Goal: Communication & Community: Answer question/provide support

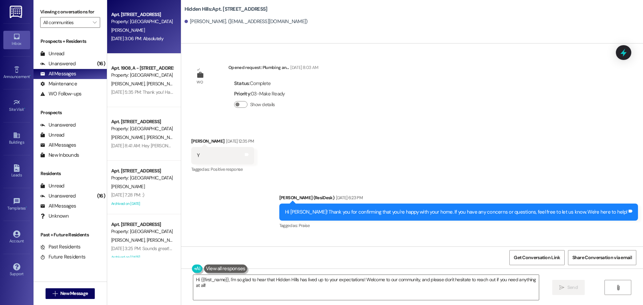
scroll to position [2021, 0]
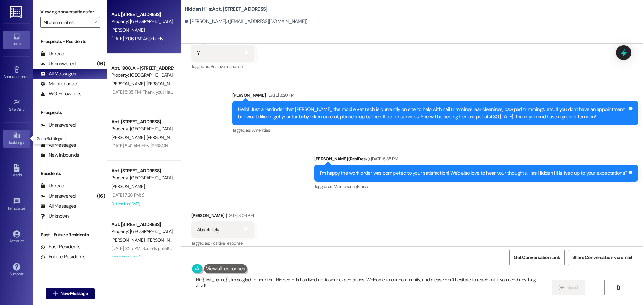
click at [19, 142] on div "Buildings" at bounding box center [16, 142] width 33 height 7
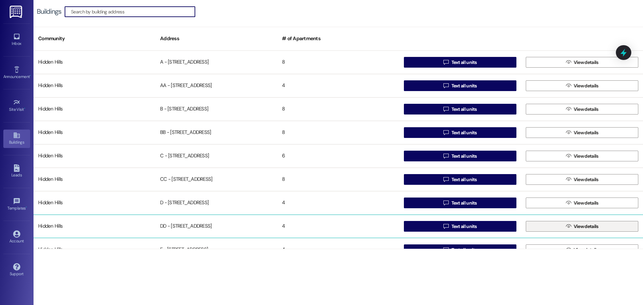
click at [528, 222] on button " View details" at bounding box center [582, 226] width 113 height 11
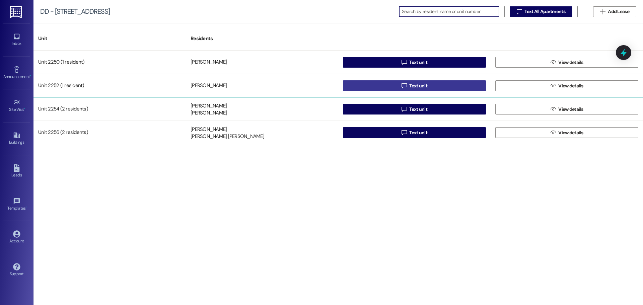
click at [407, 88] on span " Text unit" at bounding box center [414, 86] width 28 height 10
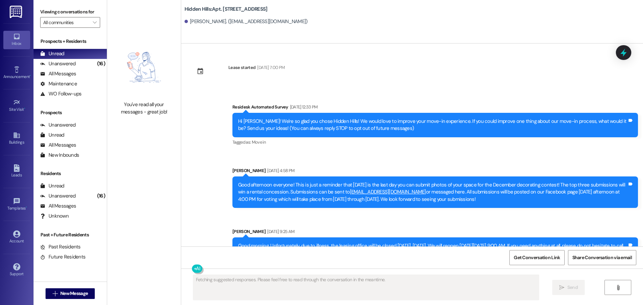
scroll to position [4528, 0]
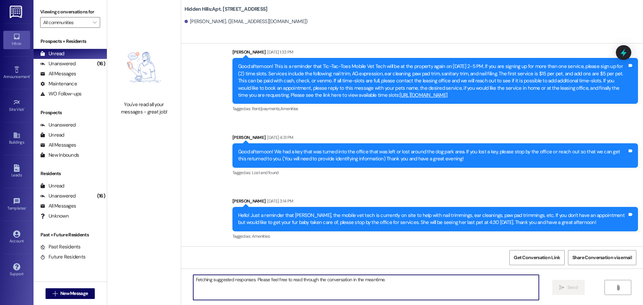
click at [243, 283] on textarea "Fetching suggested responses. Please feel free to read through the conversation…" at bounding box center [366, 287] width 346 height 25
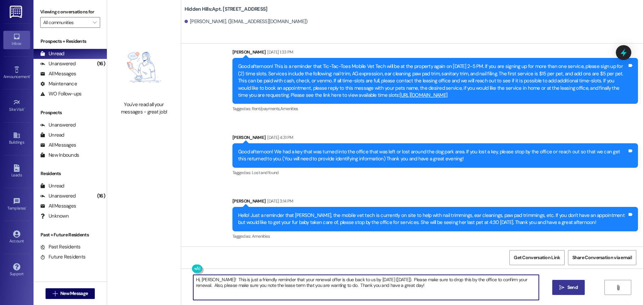
type textarea "Hi, [PERSON_NAME]! This is just a friendly reminder that your renewal offer is …"
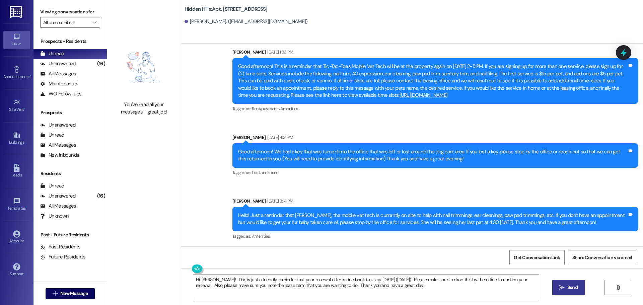
click at [564, 290] on span " Send" at bounding box center [568, 287] width 21 height 7
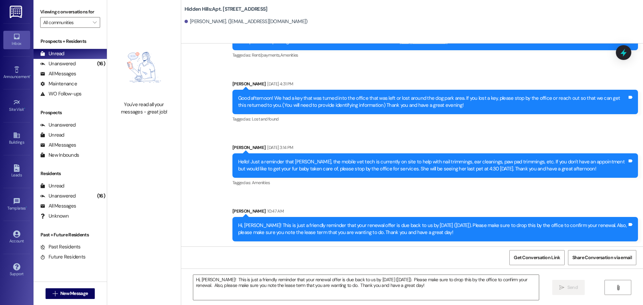
scroll to position [4582, 0]
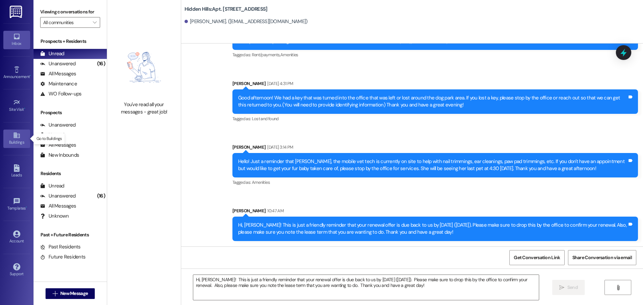
click at [13, 139] on div "Buildings" at bounding box center [16, 142] width 33 height 7
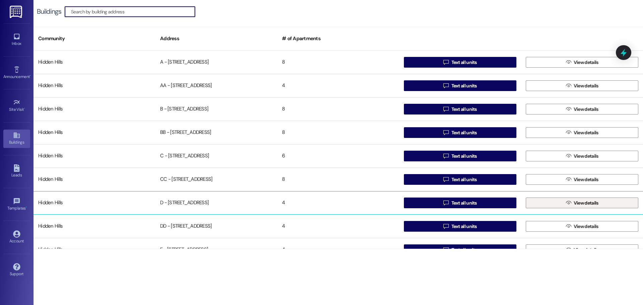
click at [539, 204] on button " View details" at bounding box center [582, 203] width 113 height 11
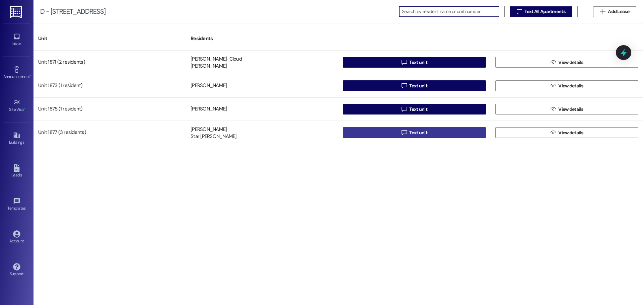
click at [401, 134] on span " Text unit" at bounding box center [414, 133] width 28 height 10
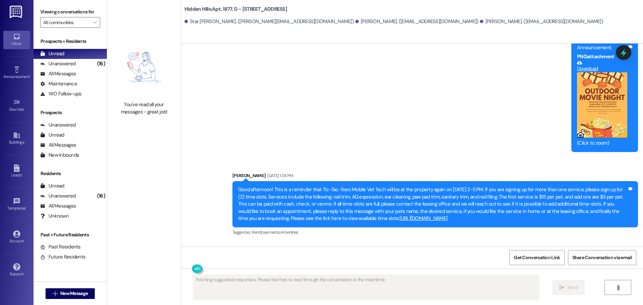
scroll to position [5744, 0]
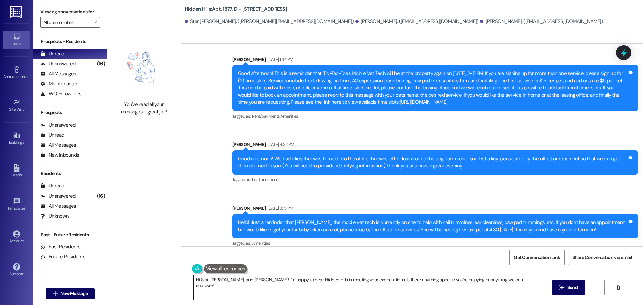
drag, startPoint x: 502, startPoint y: 283, endPoint x: 184, endPoint y: 289, distance: 318.3
click at [184, 289] on div "Hi Star, [PERSON_NAME], and [PERSON_NAME]! I'm happy to hear Hidden Hills is me…" at bounding box center [412, 294] width 462 height 50
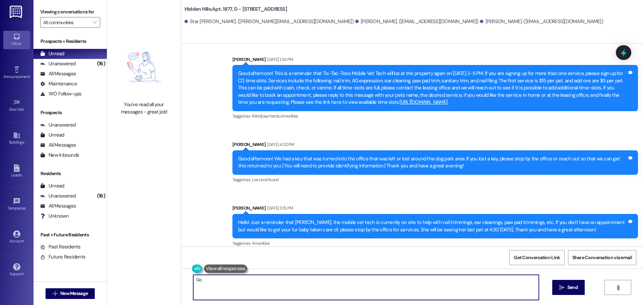
type textarea "G"
